Goal: Task Accomplishment & Management: Manage account settings

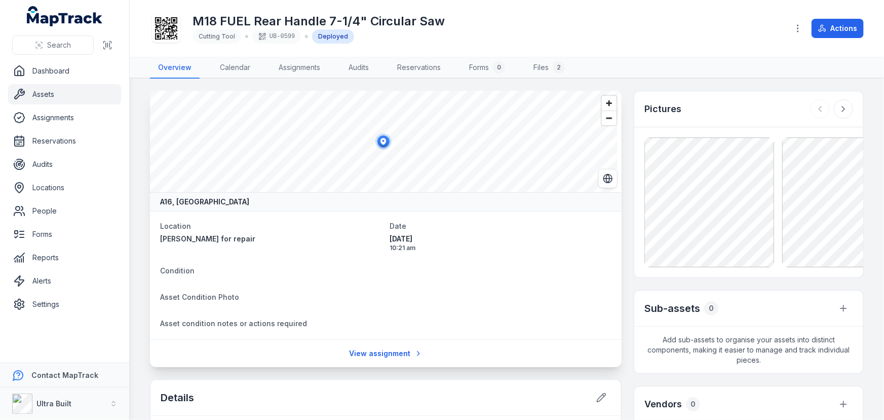
click at [506, 35] on div "M18 FUEL Rear Handle 7-1/4" Circular Saw Cutting Tool UB-0599 Deployed" at bounding box center [465, 28] width 630 height 32
click at [45, 94] on link "Assets" at bounding box center [64, 94] width 113 height 20
click at [41, 92] on link "Assets" at bounding box center [64, 94] width 113 height 20
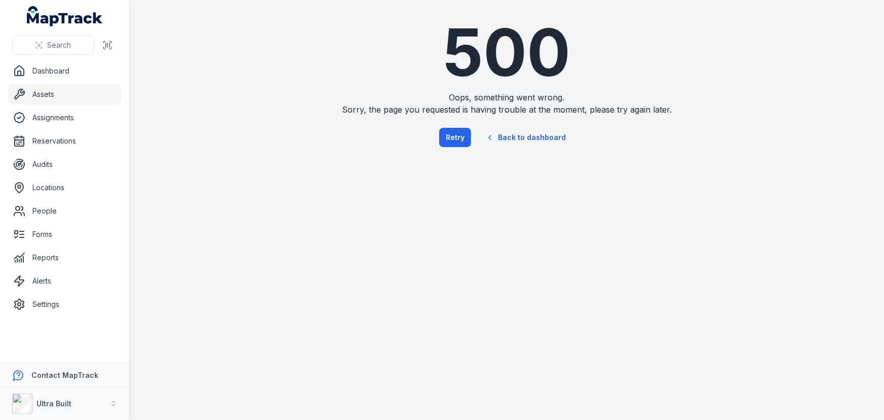
click at [51, 94] on link "Assets" at bounding box center [64, 94] width 113 height 20
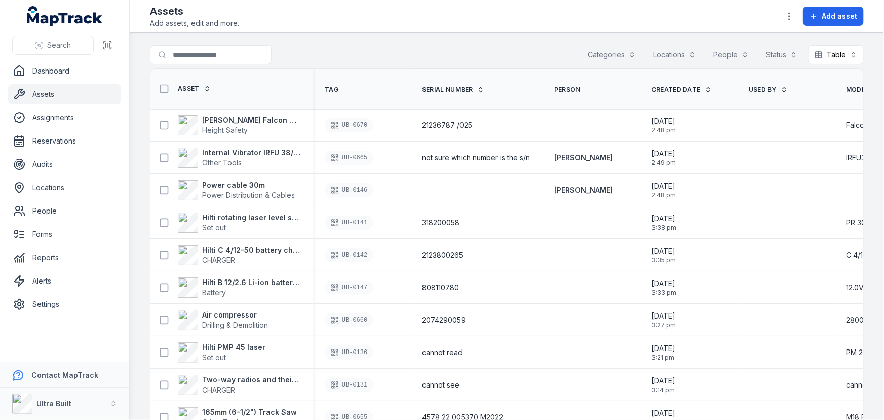
click at [210, 56] on input "Search for assets" at bounding box center [211, 54] width 122 height 19
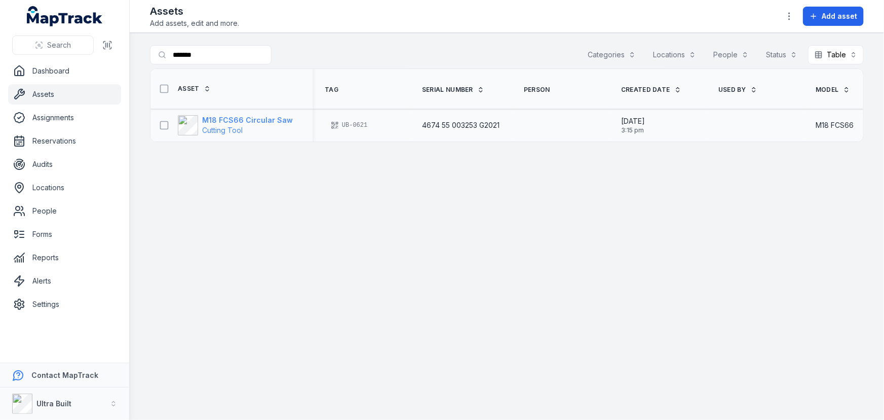
type input "*******"
click at [257, 119] on strong "M18 FCS66 Circular Saw" at bounding box center [247, 120] width 91 height 10
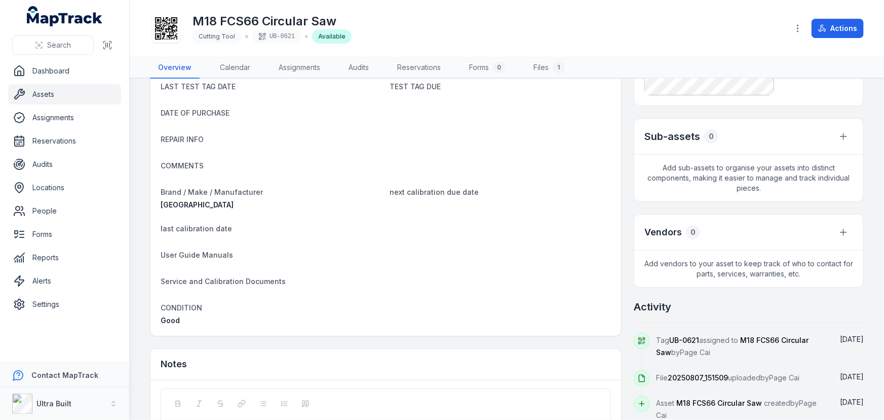
scroll to position [25, 0]
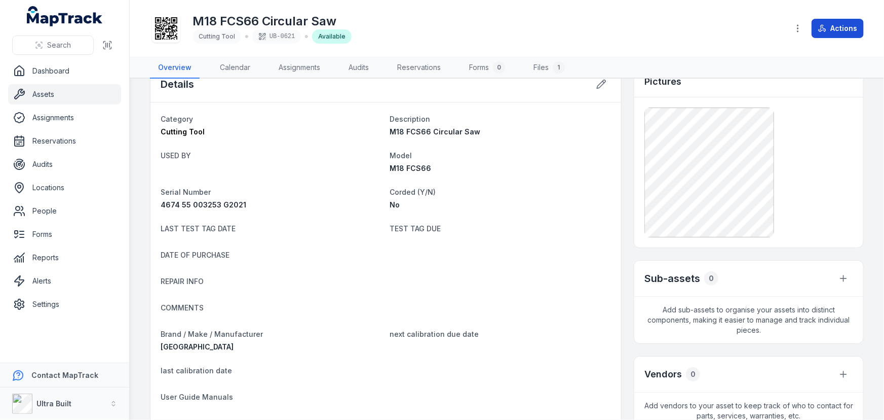
click at [833, 30] on button "Actions" at bounding box center [838, 28] width 52 height 19
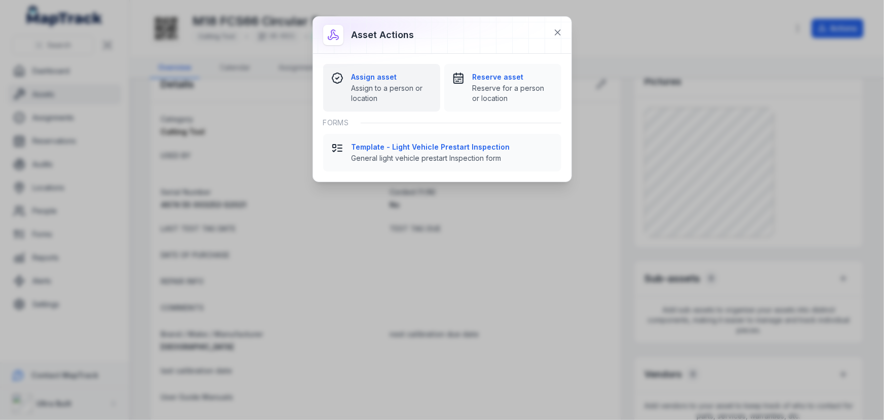
click at [370, 91] on span "Assign to a person or location" at bounding box center [392, 93] width 81 height 20
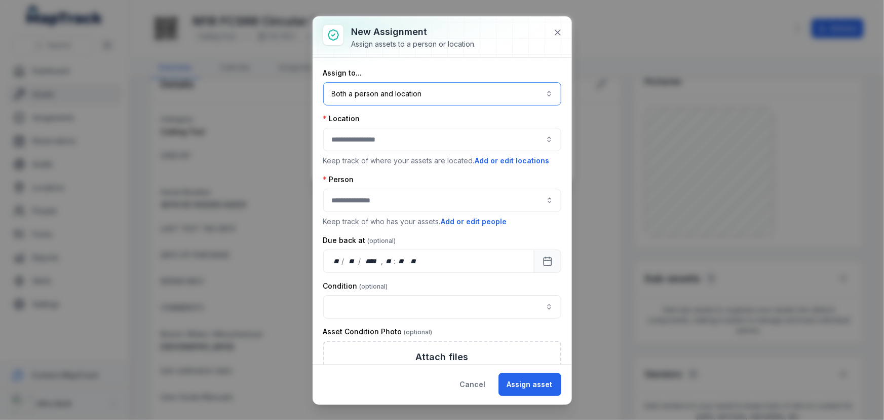
click at [406, 91] on button "Both a person and location ****" at bounding box center [442, 93] width 238 height 23
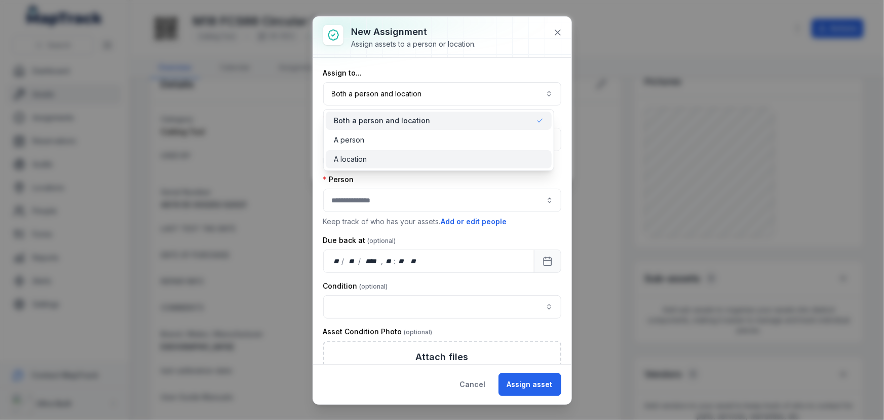
click at [365, 162] on span "A location" at bounding box center [350, 159] width 33 height 10
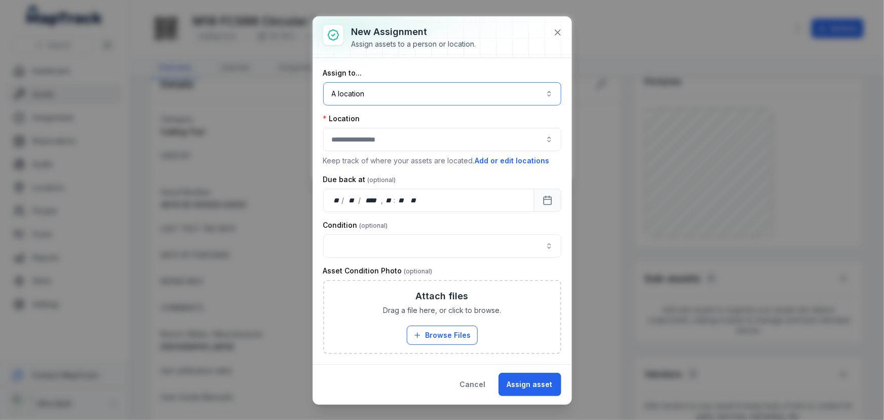
click at [361, 137] on button "button" at bounding box center [442, 139] width 238 height 23
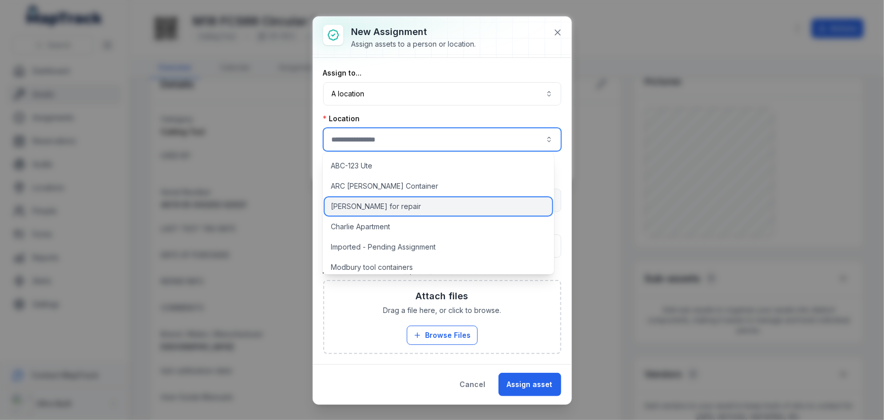
click at [367, 206] on span "[PERSON_NAME] for repair" at bounding box center [376, 206] width 90 height 10
type input "**********"
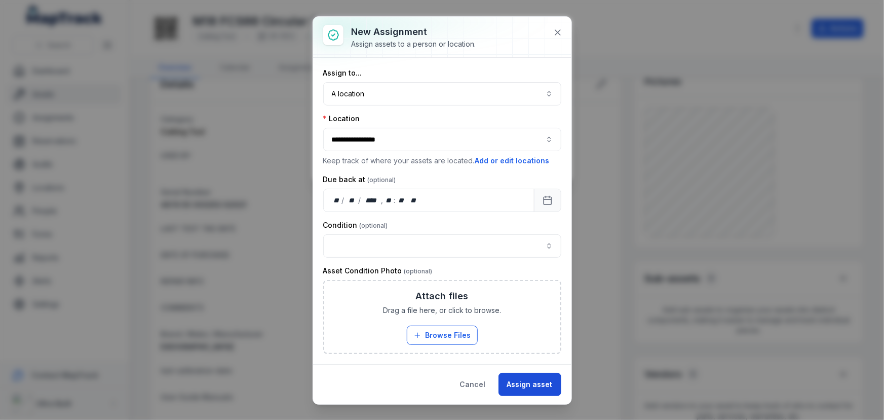
click at [535, 385] on button "Assign asset" at bounding box center [530, 383] width 63 height 23
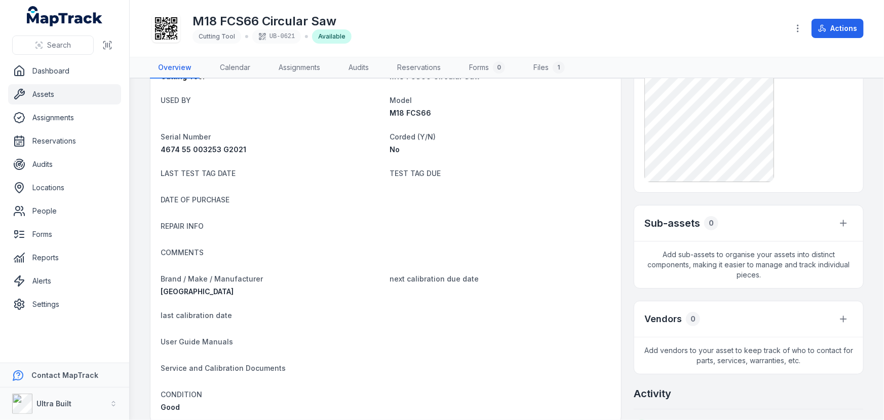
scroll to position [163, 0]
